Goal: Information Seeking & Learning: Learn about a topic

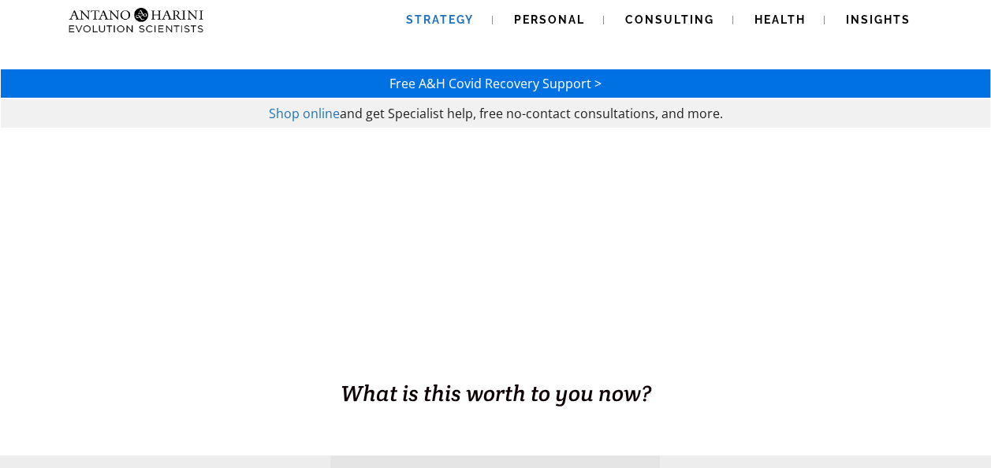
click at [456, 19] on span "Strategy" at bounding box center [440, 19] width 68 height 13
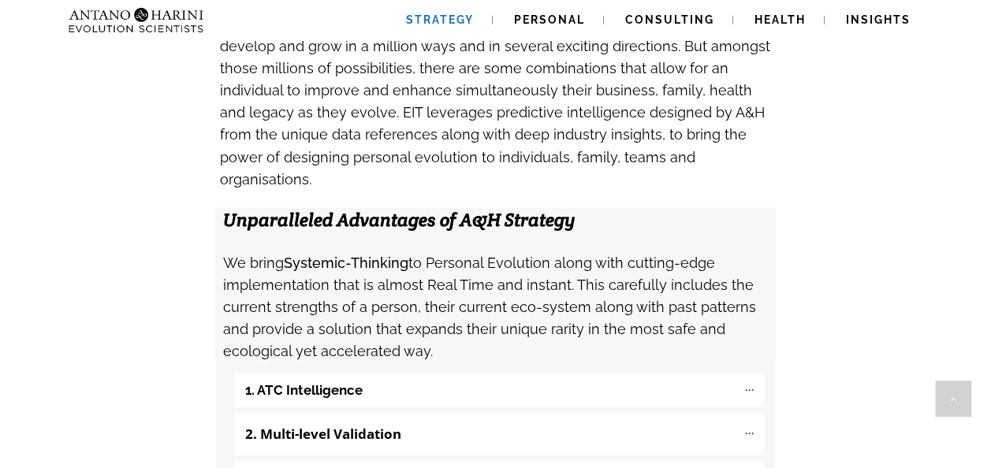
scroll to position [1576, 0]
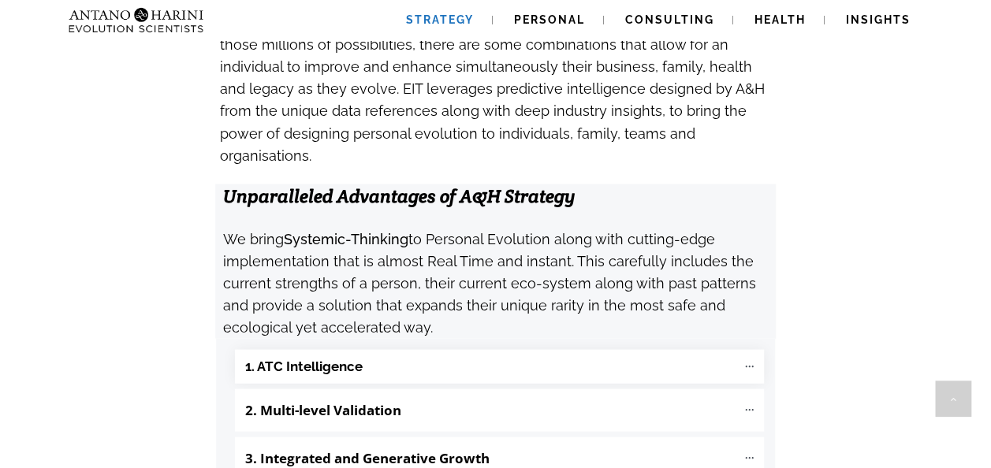
click at [705, 350] on "1. ATC Intelligence" at bounding box center [499, 367] width 529 height 34
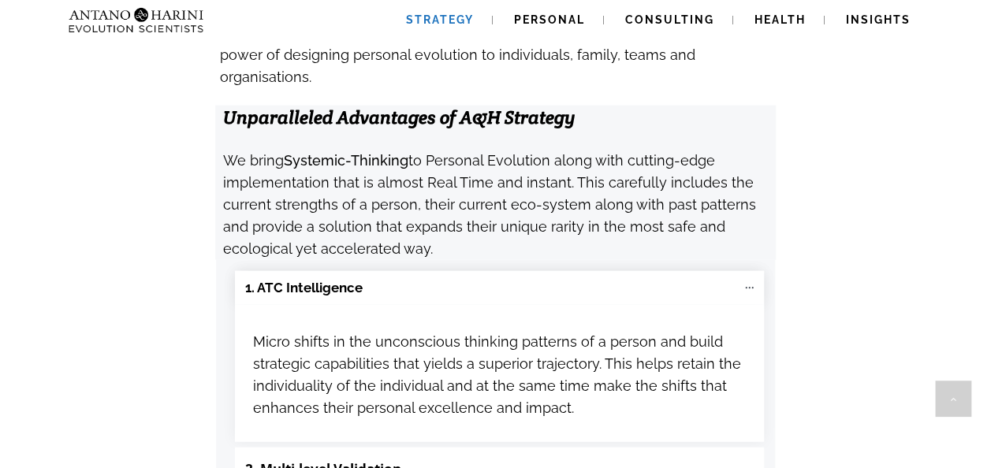
scroll to position [1734, 0]
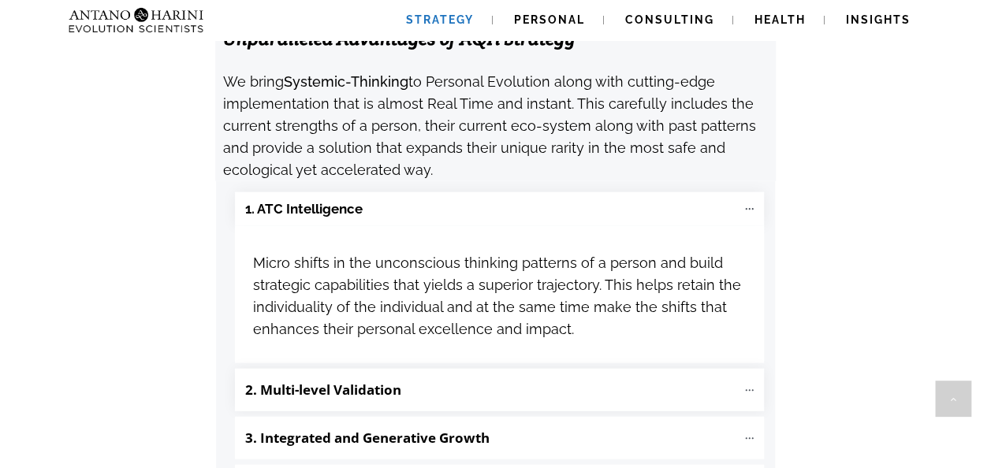
click at [437, 377] on p "2. Multi-level Validation" at bounding box center [490, 390] width 491 height 27
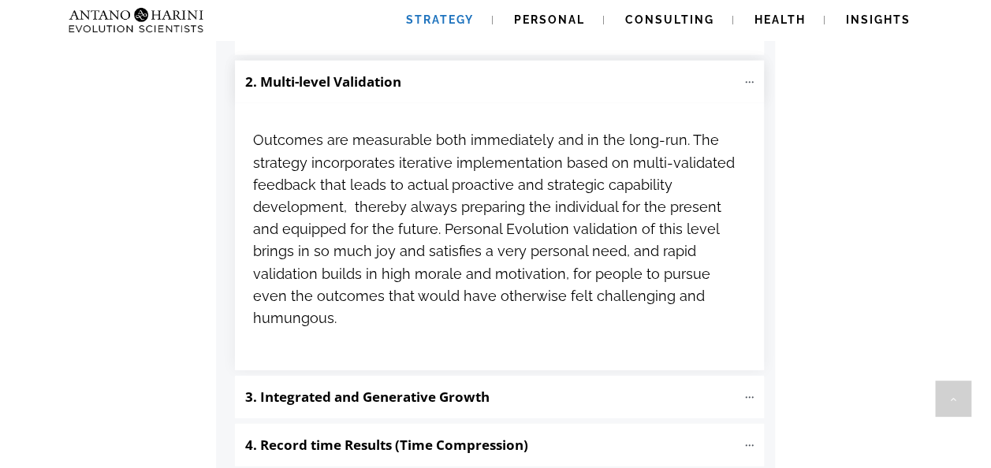
scroll to position [2049, 0]
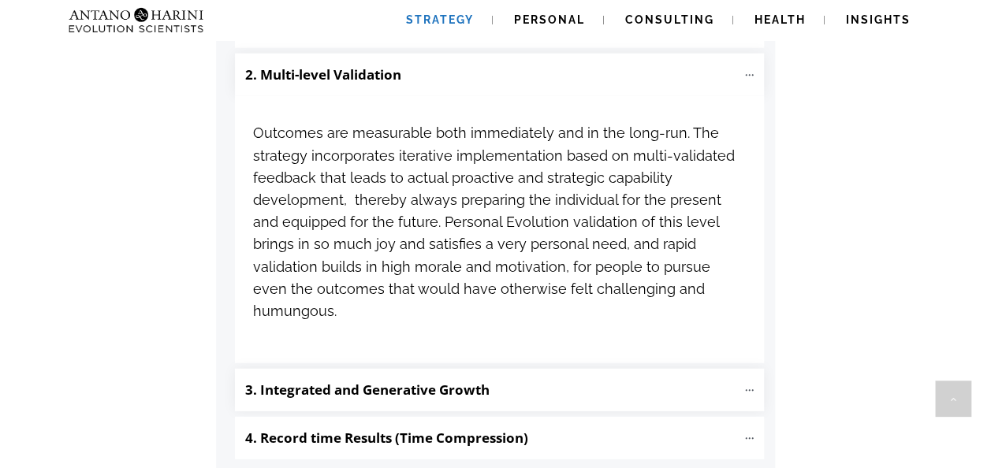
click at [459, 381] on b "3. Integrated and Generative Growth" at bounding box center [367, 390] width 244 height 18
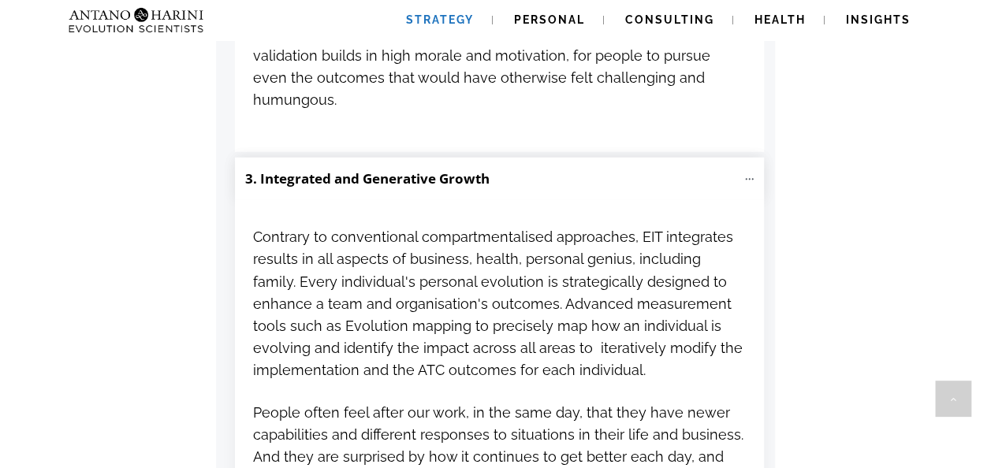
scroll to position [2443, 0]
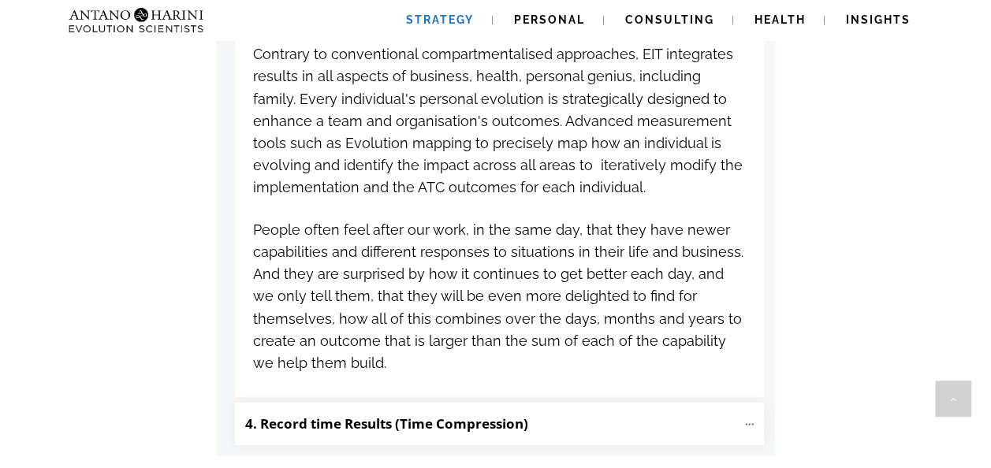
click at [449, 415] on b "4. Record time Results (Time Compression)" at bounding box center [386, 424] width 283 height 18
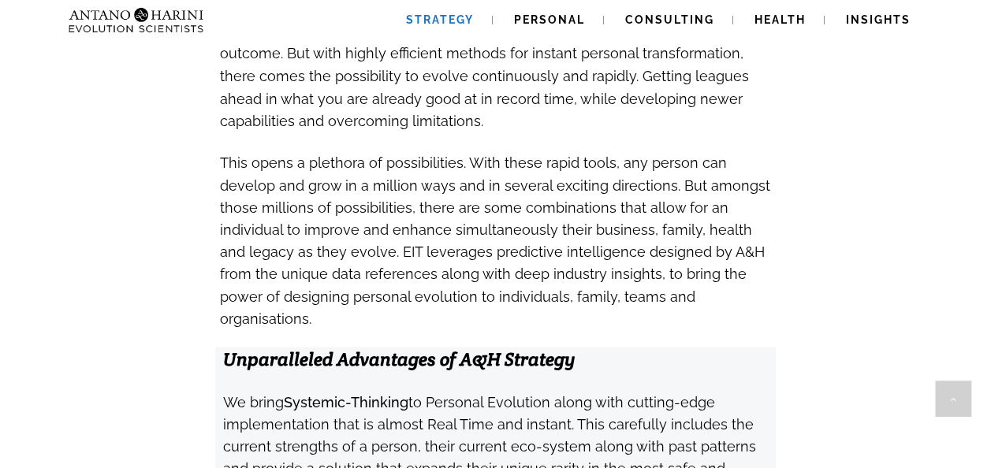
scroll to position [1103, 0]
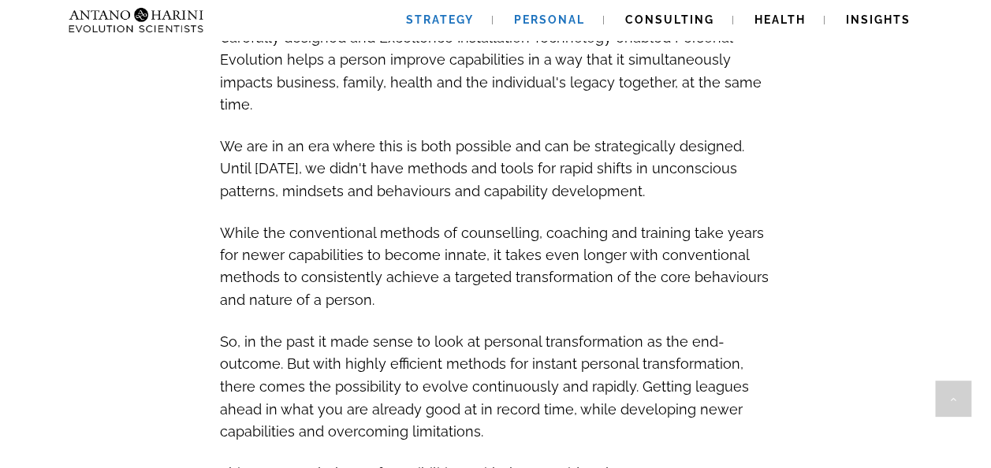
click at [528, 21] on span "Personal" at bounding box center [549, 19] width 71 height 13
